Goal: Navigation & Orientation: Find specific page/section

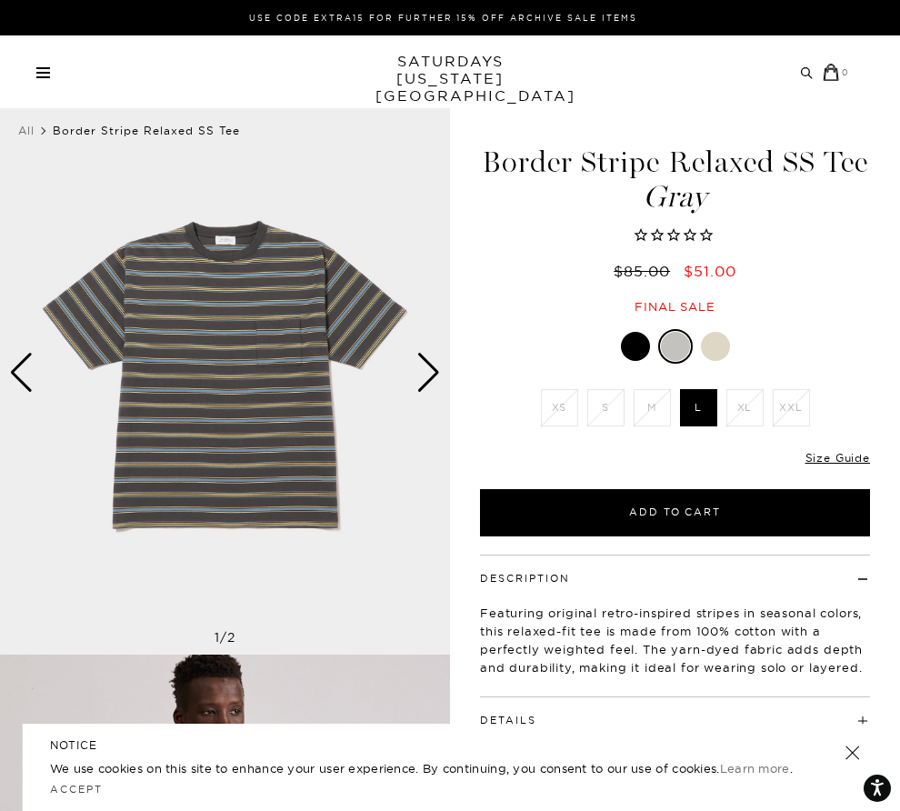
click at [45, 75] on link at bounding box center [43, 72] width 14 height 11
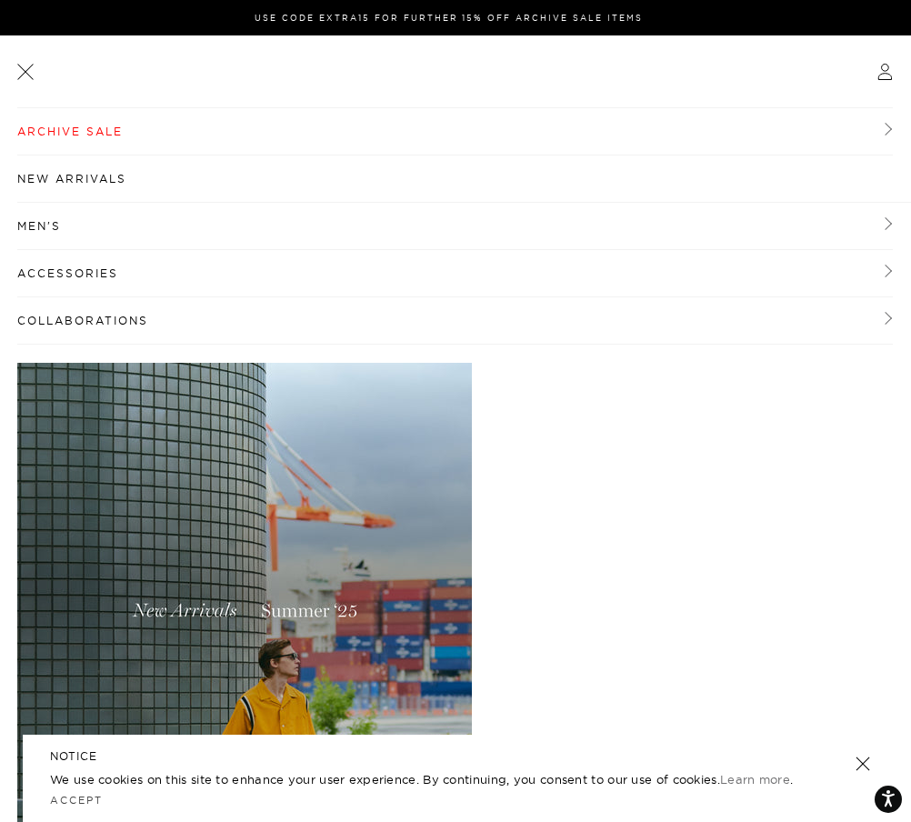
click at [68, 218] on link "Men's" at bounding box center [454, 226] width 875 height 47
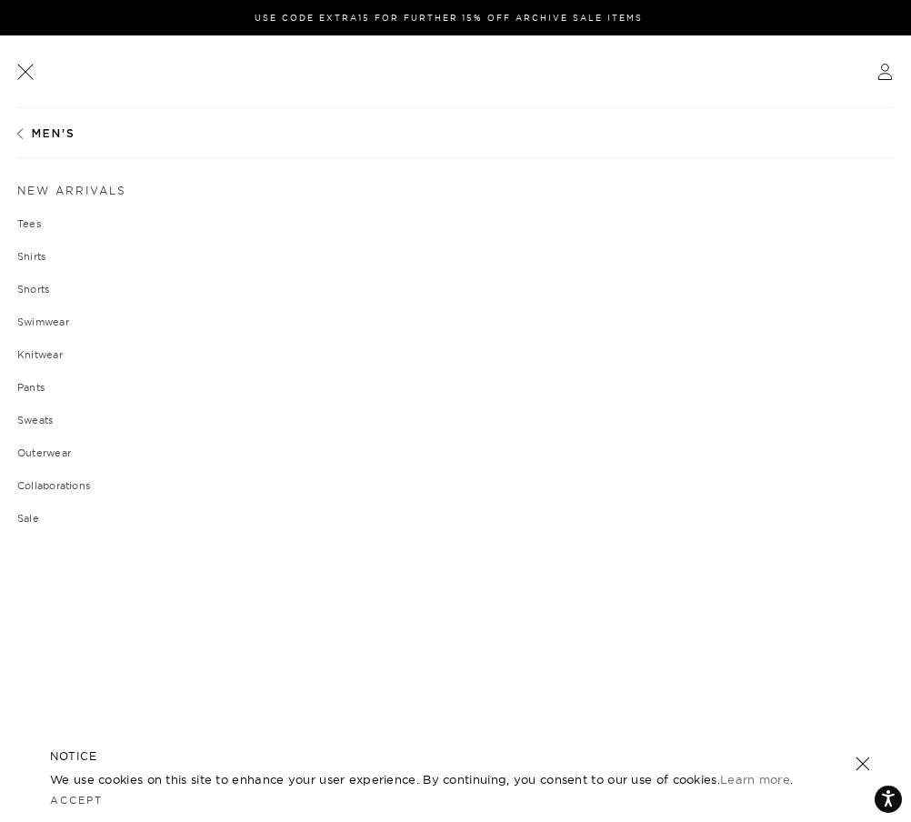
click at [29, 222] on link "Tees" at bounding box center [455, 223] width 876 height 11
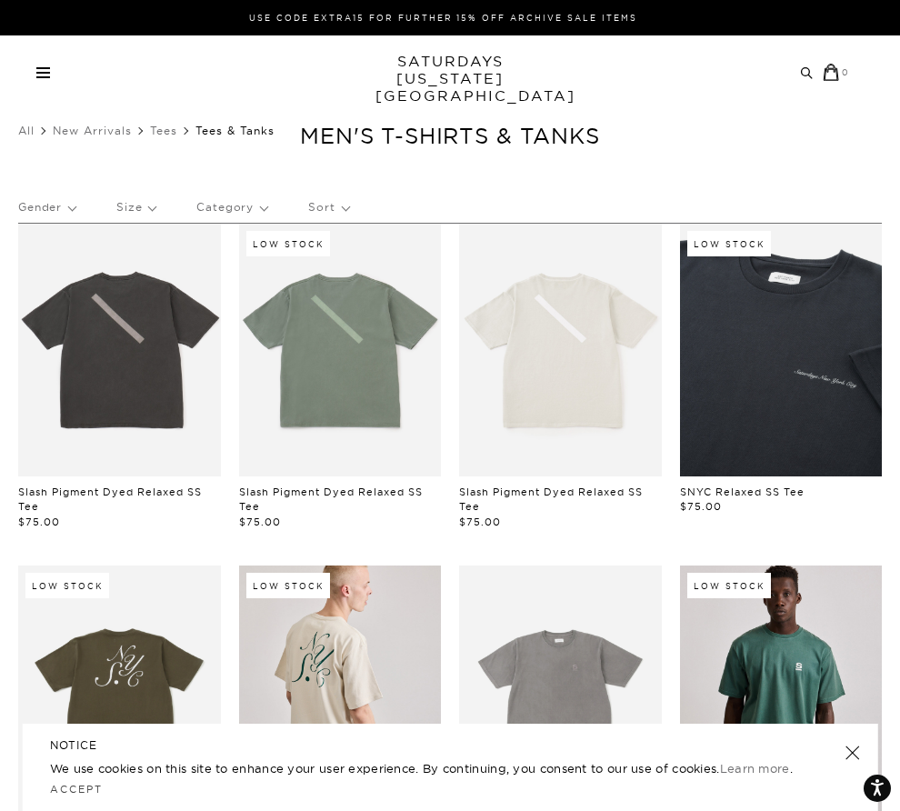
click at [38, 81] on div "Archive Sale Men's Tees Shirts Shorts Swim Knitwear Pants Sweats Women's" at bounding box center [450, 71] width 900 height 73
click at [38, 69] on link at bounding box center [43, 72] width 14 height 11
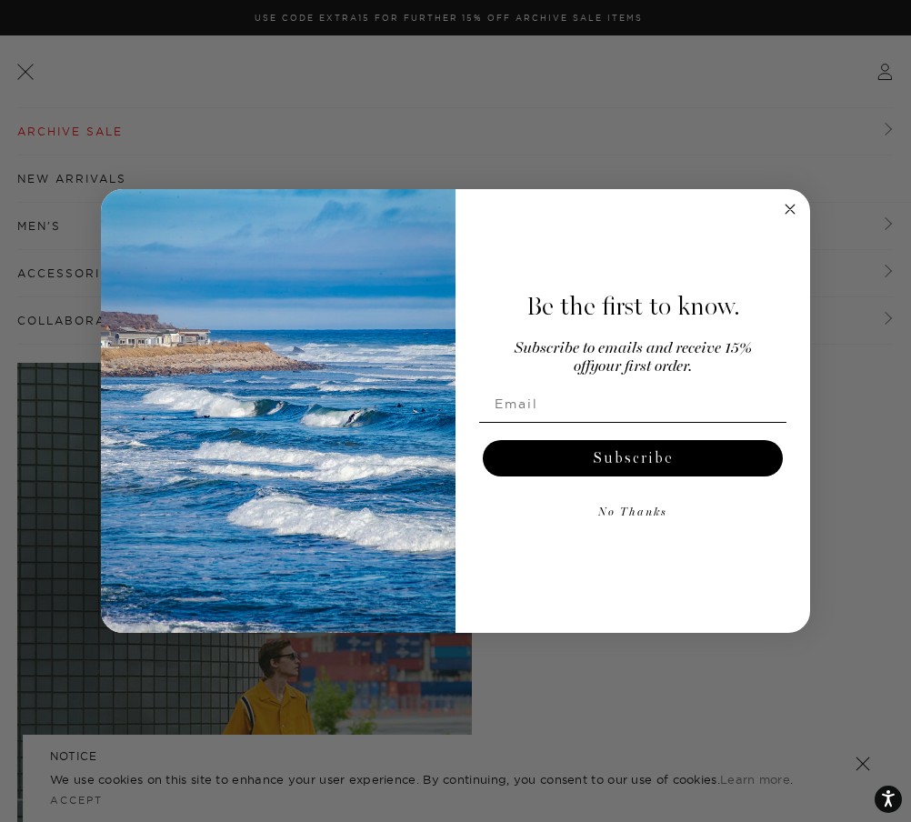
click at [798, 212] on circle "Close dialog" at bounding box center [790, 209] width 21 height 21
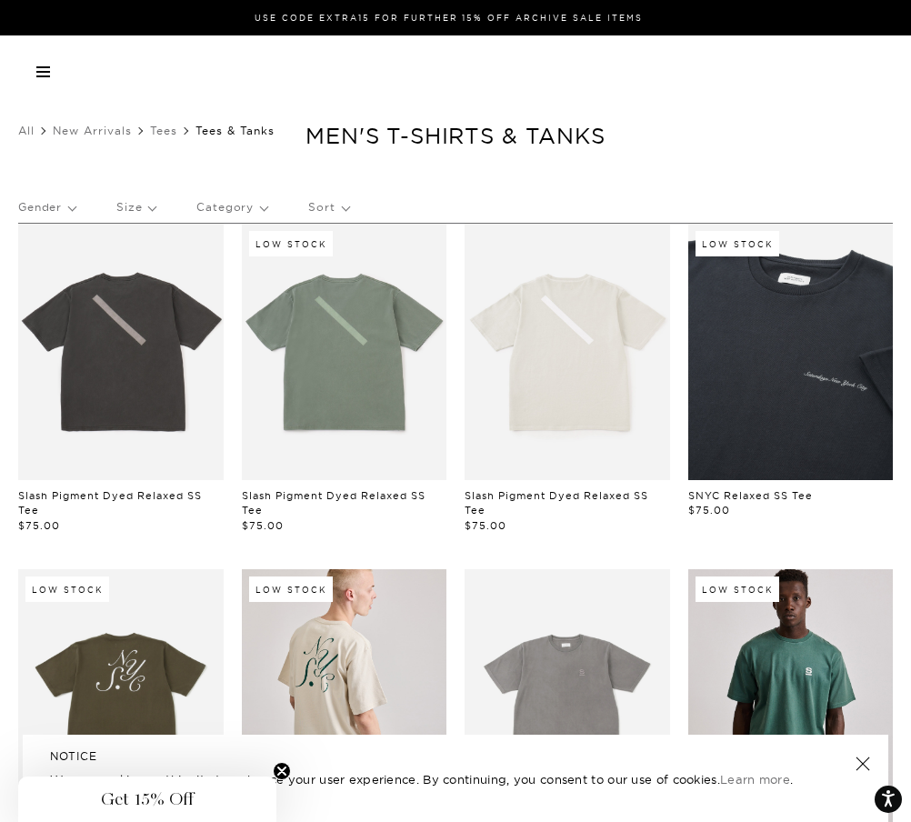
click at [43, 73] on link at bounding box center [43, 71] width 14 height 11
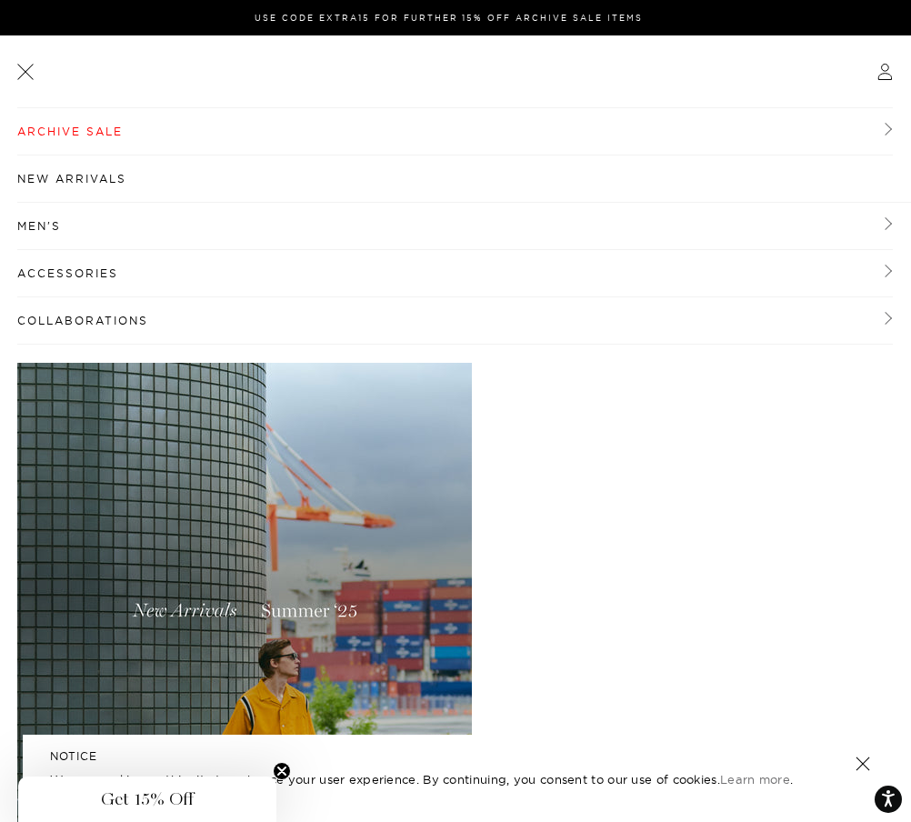
click at [86, 181] on link "New Arrivals" at bounding box center [463, 178] width 893 height 47
